Goal: Transaction & Acquisition: Purchase product/service

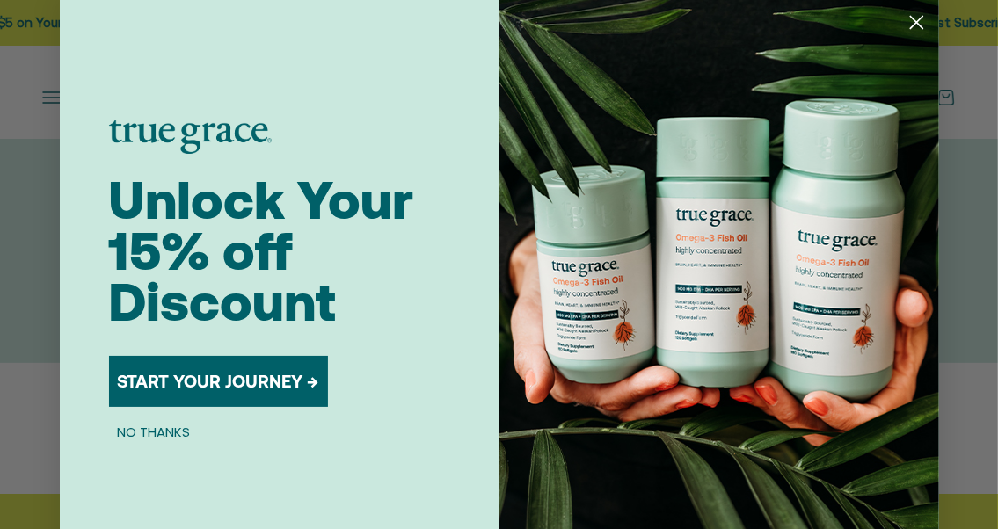
click at [910, 26] on icon "Close dialog" at bounding box center [916, 23] width 12 height 12
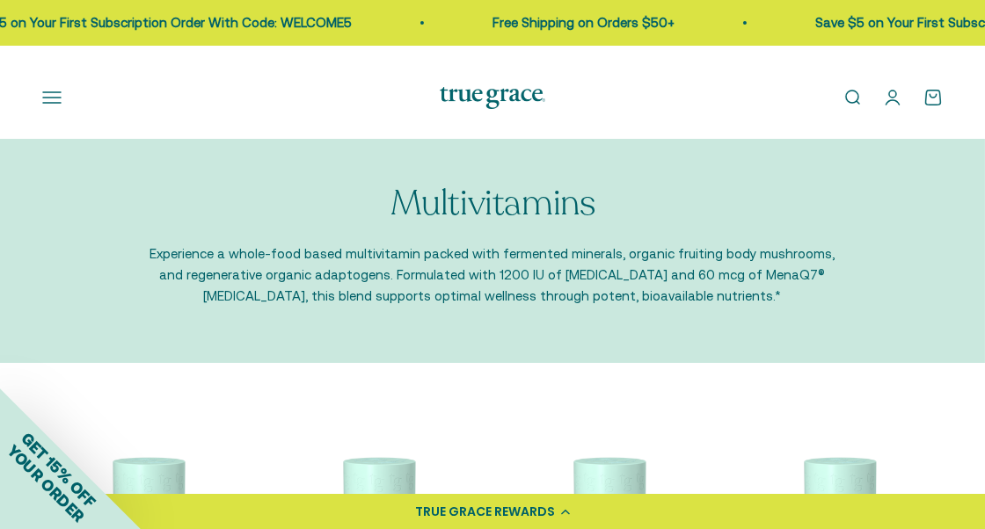
click at [58, 107] on button "Open navigation menu" at bounding box center [51, 97] width 19 height 19
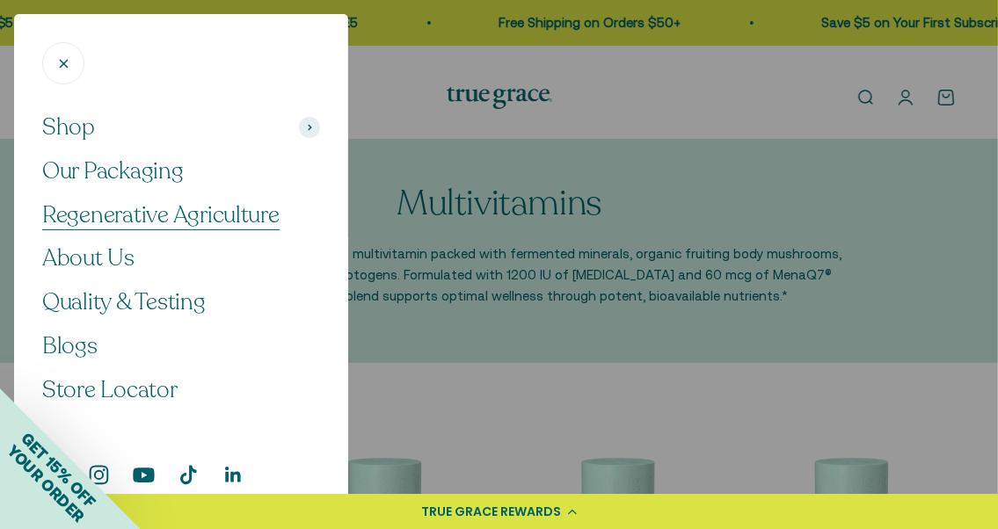
scroll to position [117, 0]
click at [173, 302] on span "Quality & Testing" at bounding box center [124, 302] width 164 height 31
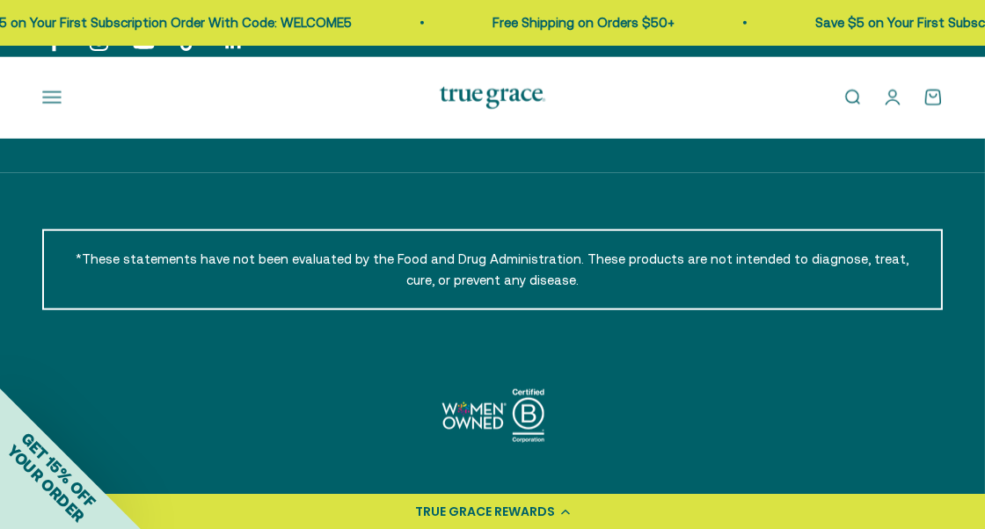
scroll to position [3518, 0]
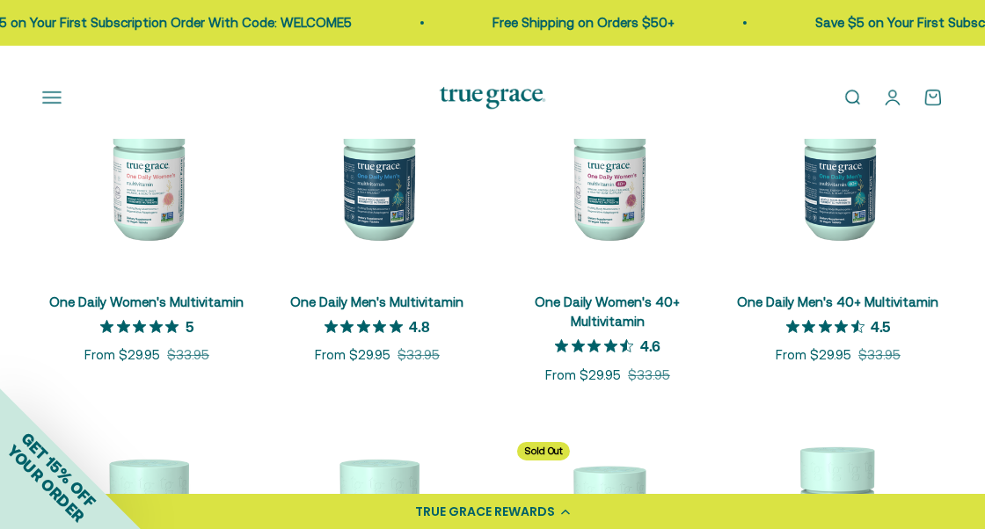
scroll to position [352, 0]
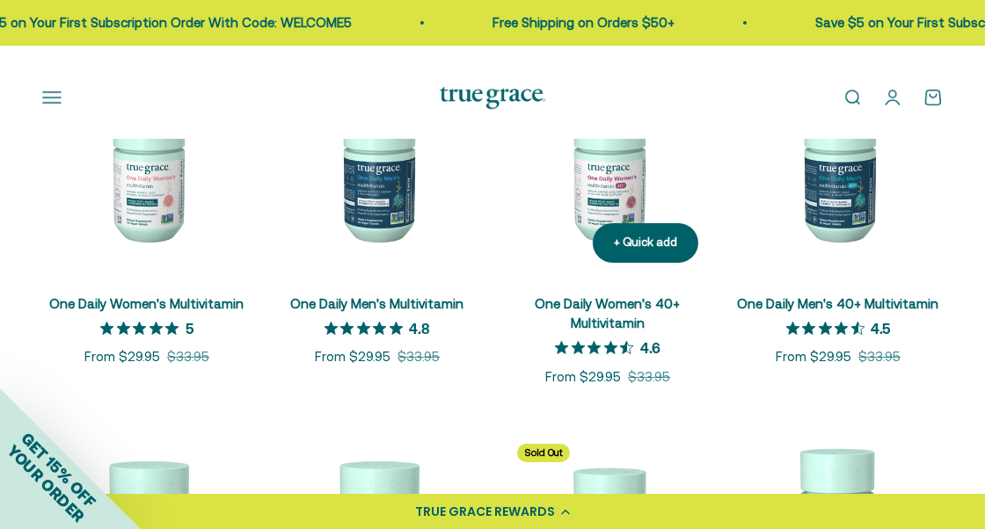
click at [605, 265] on img at bounding box center [607, 172] width 209 height 209
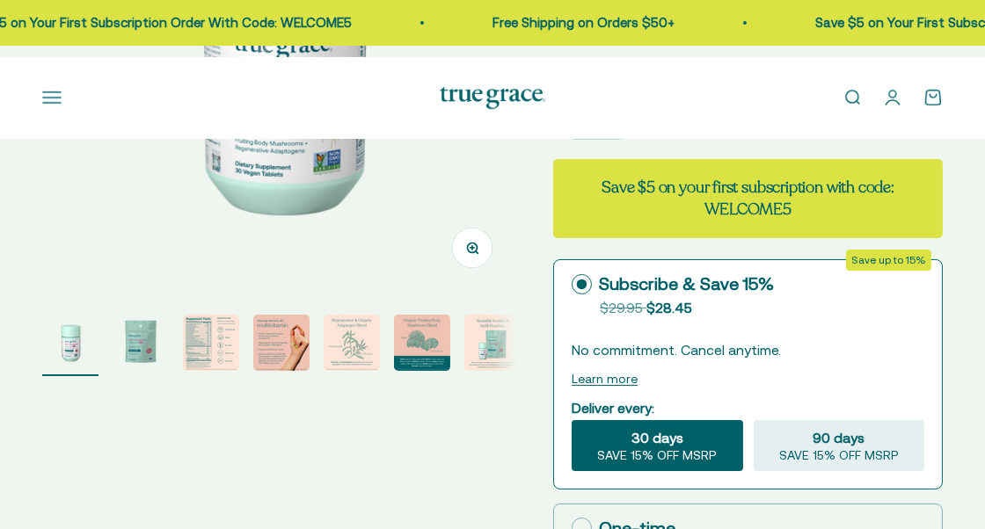
select select "3"
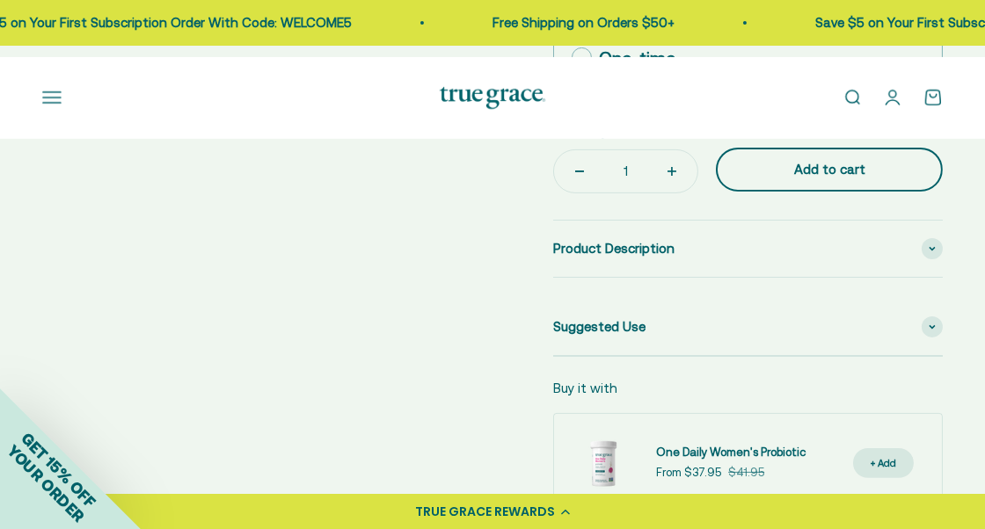
scroll to position [967, 0]
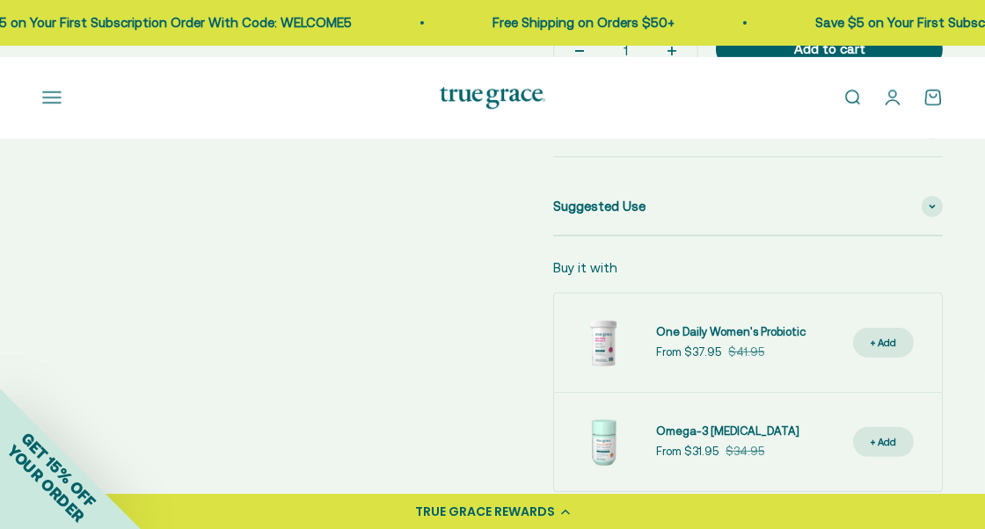
click at [935, 139] on span at bounding box center [932, 128] width 21 height 21
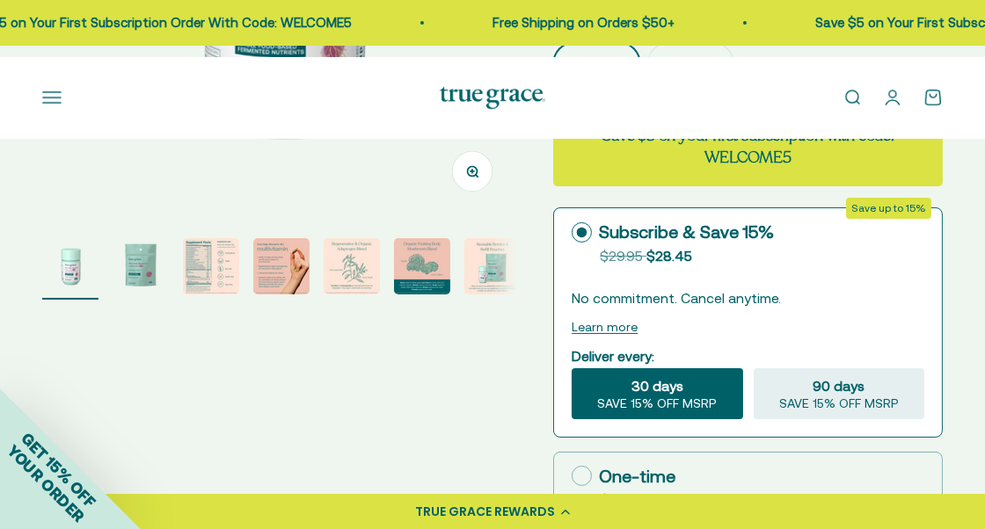
scroll to position [440, 0]
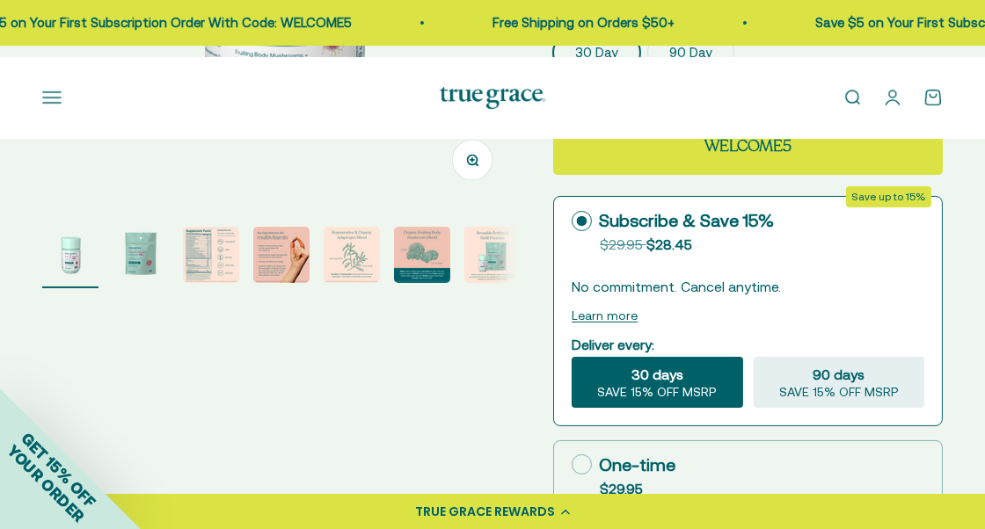
click at [211, 283] on img "Go to item 3" at bounding box center [211, 255] width 56 height 56
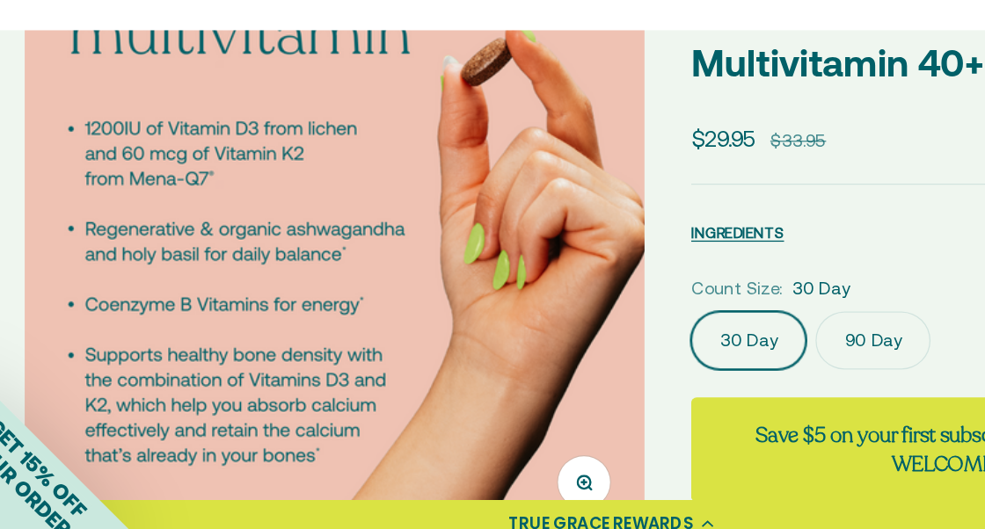
scroll to position [119, 0]
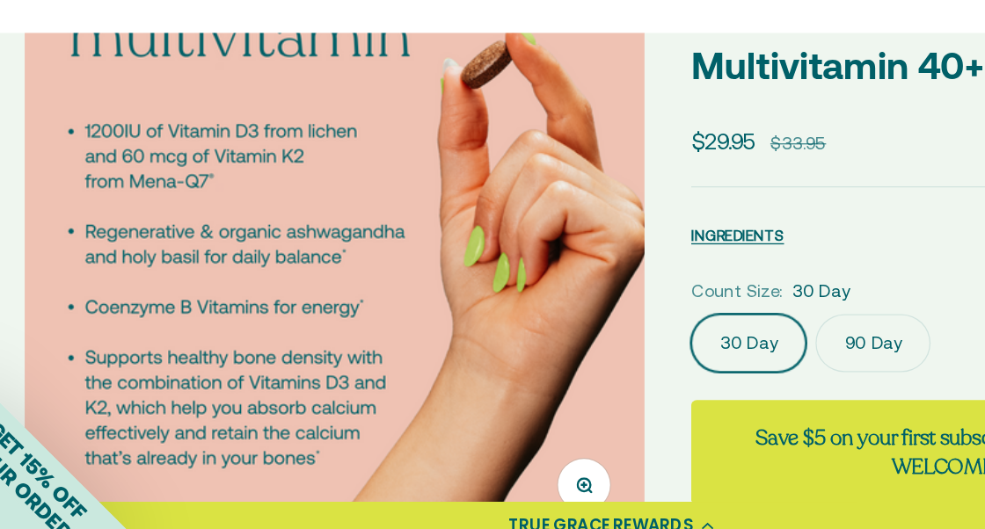
click at [410, 354] on img at bounding box center [287, 289] width 476 height 476
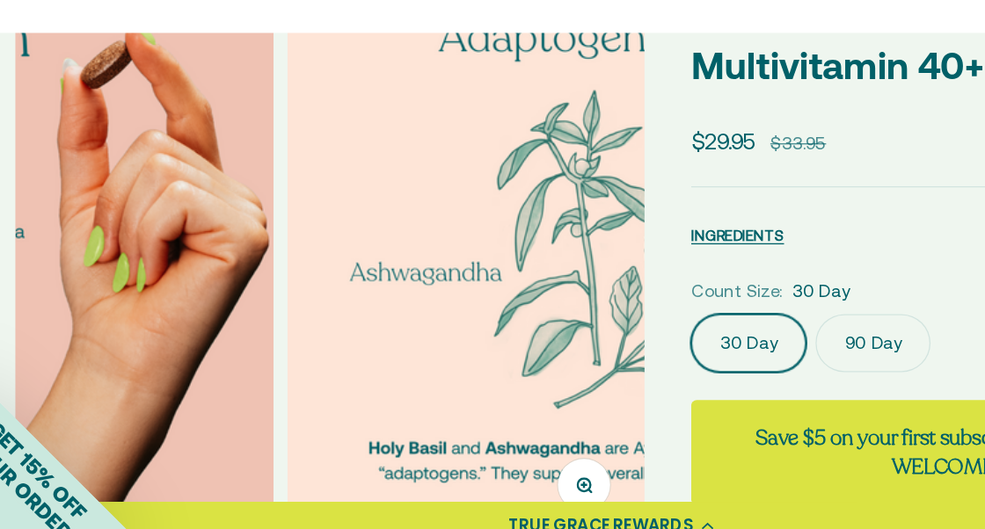
scroll to position [0, 0]
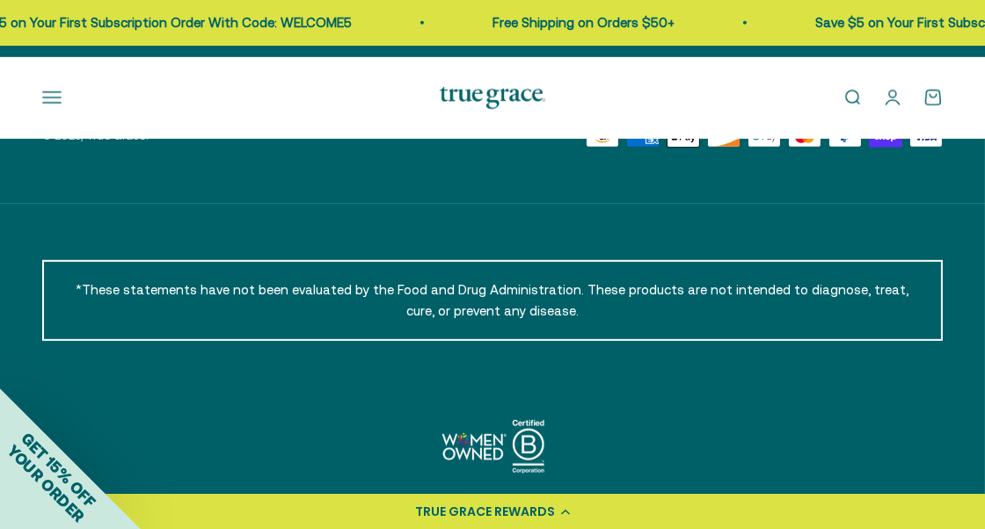
scroll to position [1319, 0]
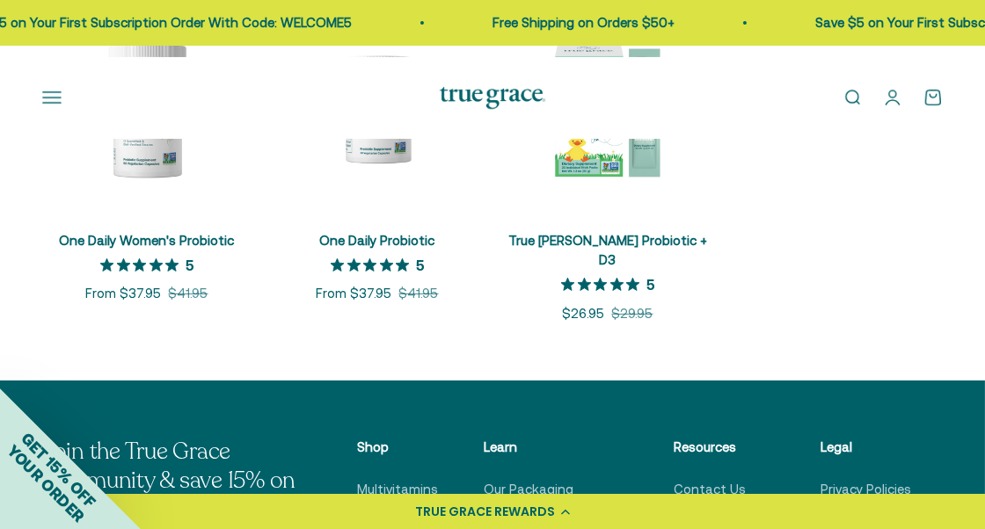
scroll to position [440, 0]
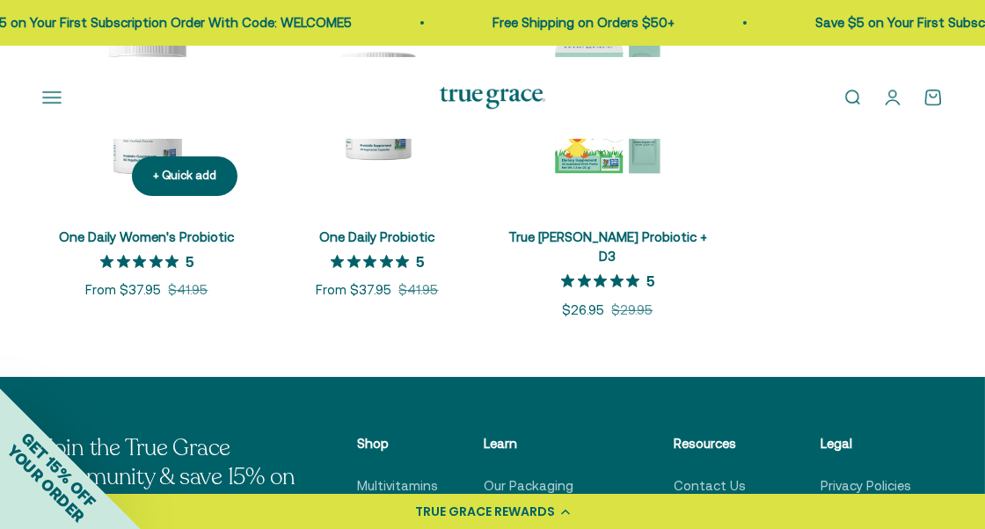
click at [130, 197] on img at bounding box center [146, 105] width 209 height 209
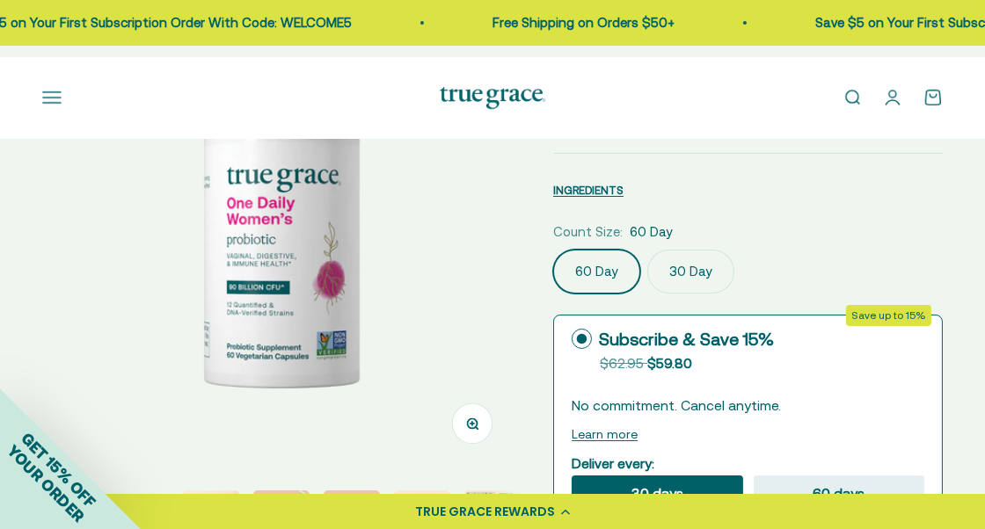
select select "3"
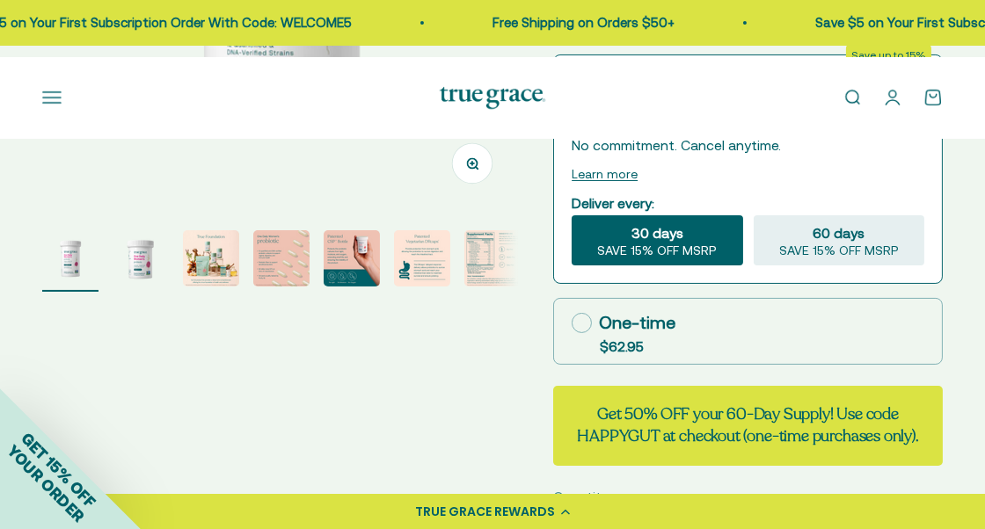
scroll to position [440, 0]
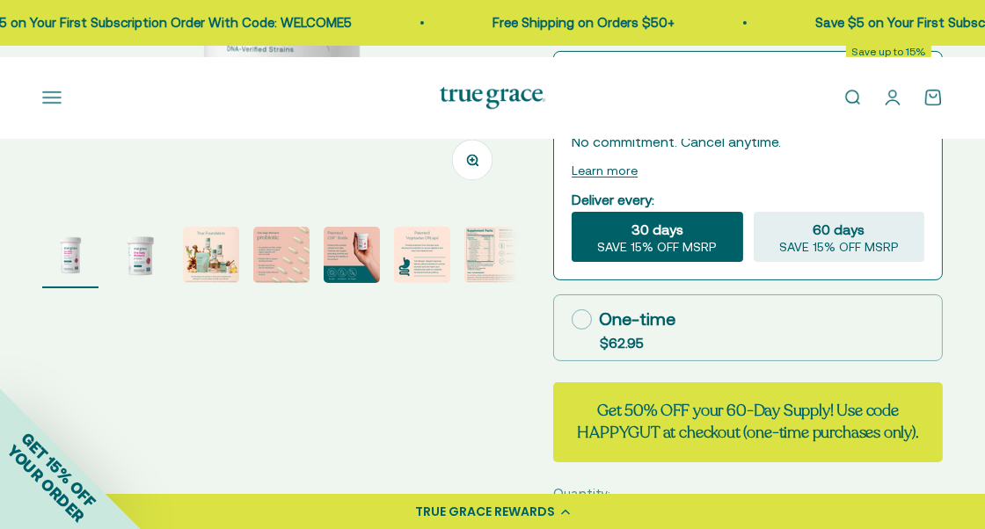
click at [285, 281] on img "Go to item 4" at bounding box center [281, 255] width 56 height 56
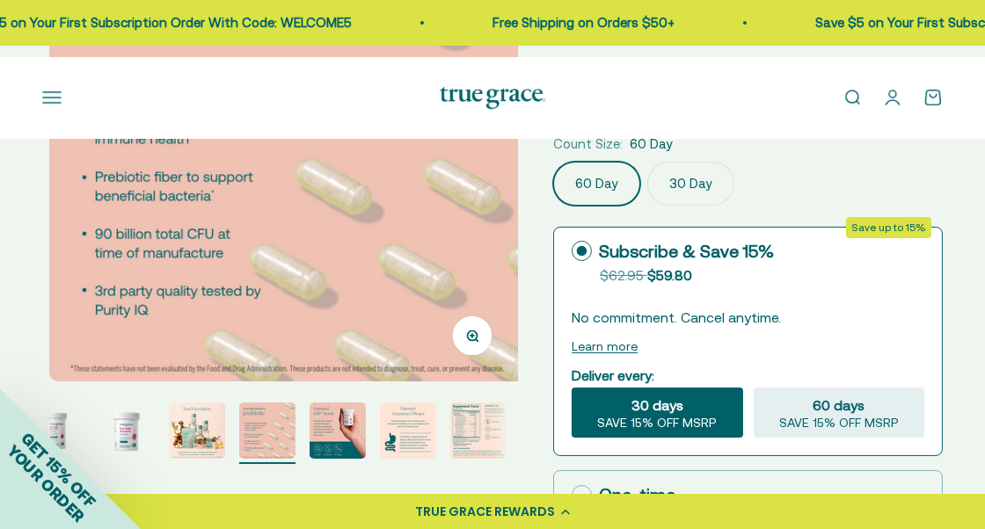
scroll to position [352, 0]
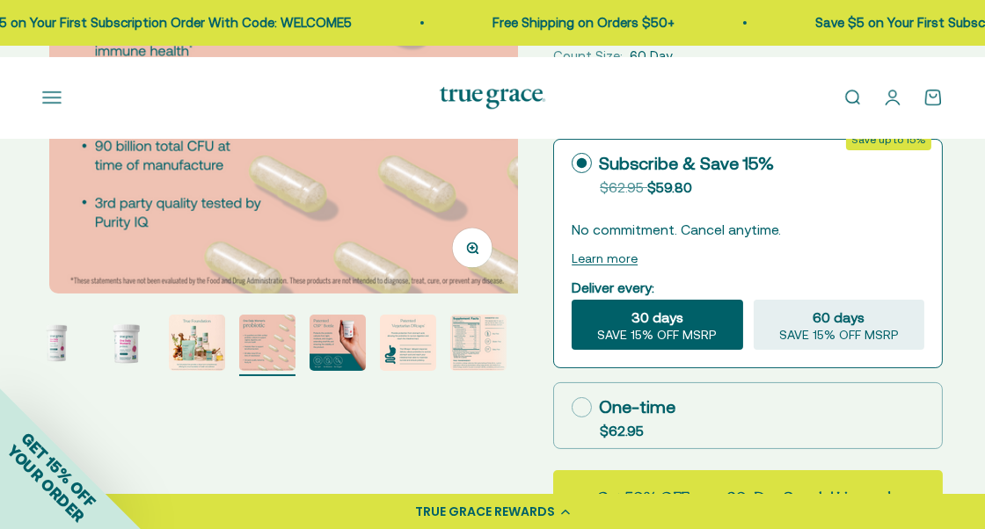
click at [486, 371] on img "Go to item 7" at bounding box center [478, 343] width 56 height 56
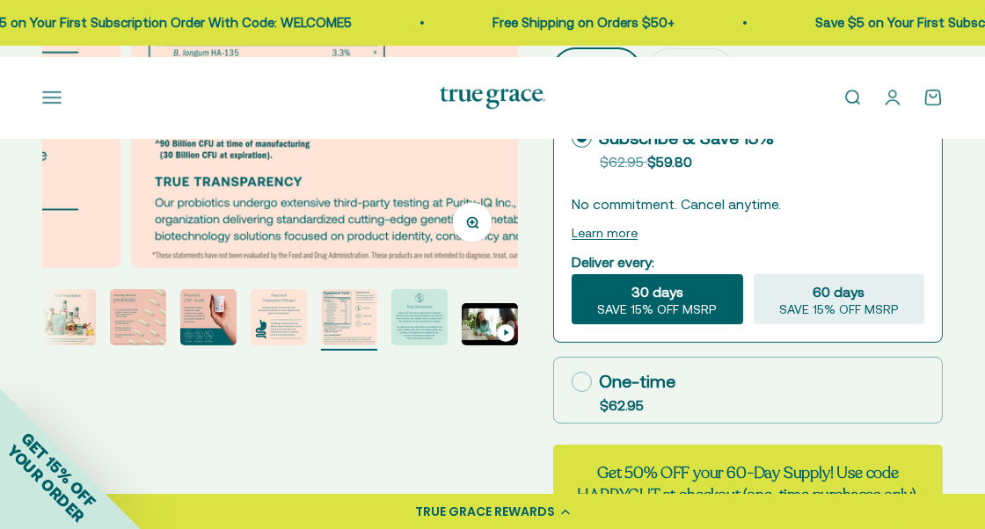
scroll to position [0, 0]
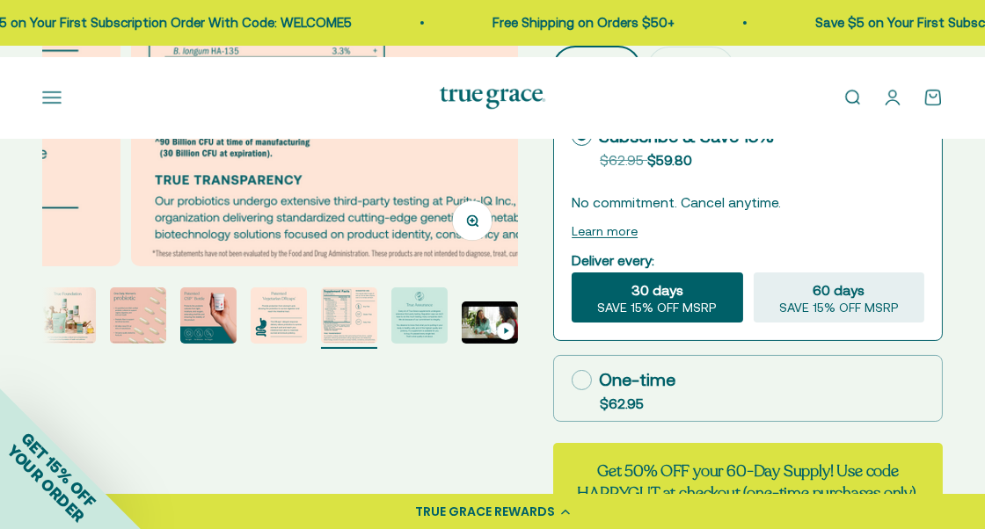
click at [720, 91] on label "30 Day" at bounding box center [690, 69] width 87 height 44
click at [553, 47] on input "30 Day" at bounding box center [552, 46] width 1 height 1
